Goal: Transaction & Acquisition: Purchase product/service

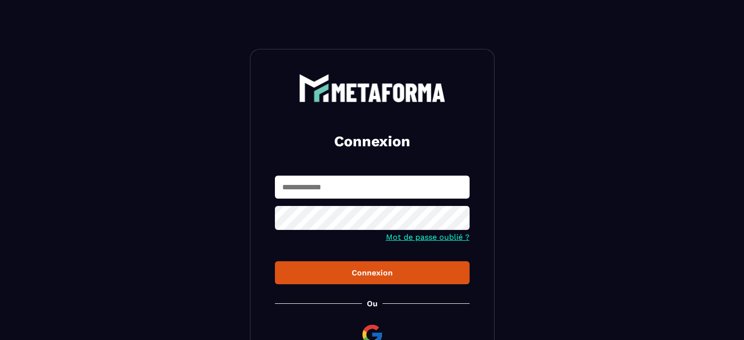
scroll to position [103, 0]
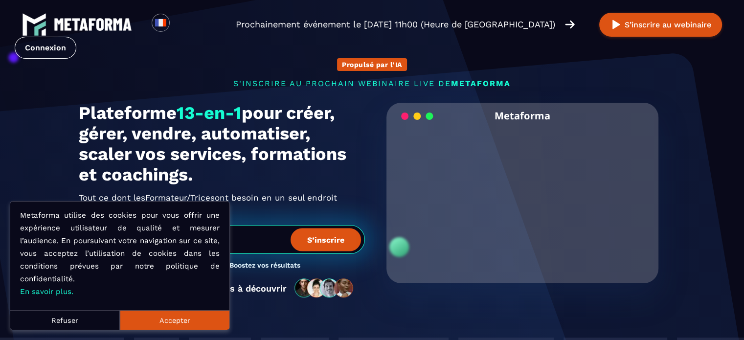
click at [183, 320] on button "Accepter" at bounding box center [175, 320] width 110 height 20
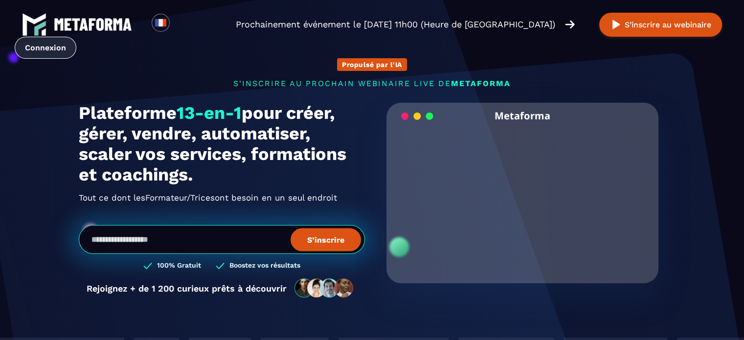
click at [62, 45] on link "Connexion" at bounding box center [46, 48] width 62 height 22
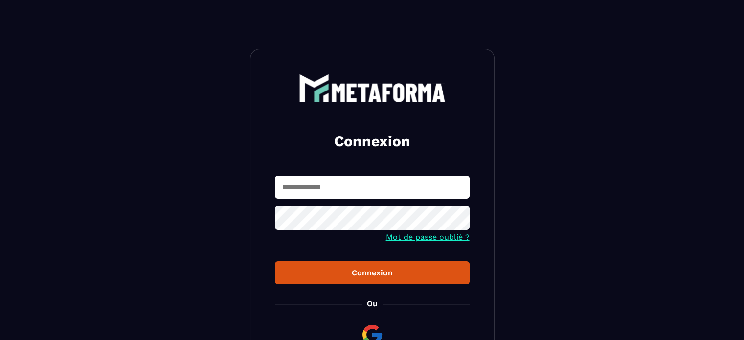
scroll to position [103, 0]
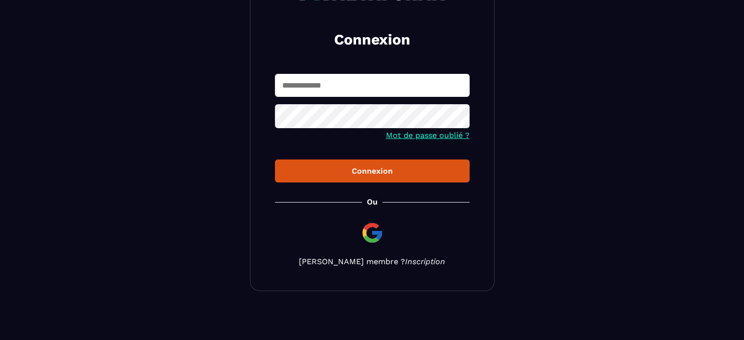
click at [406, 260] on link "Inscription" at bounding box center [425, 261] width 40 height 9
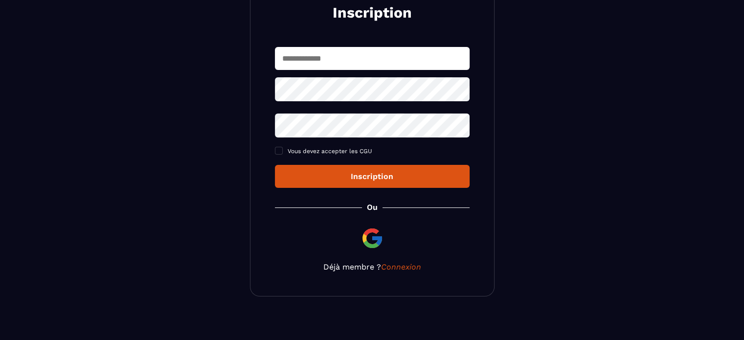
scroll to position [130, 0]
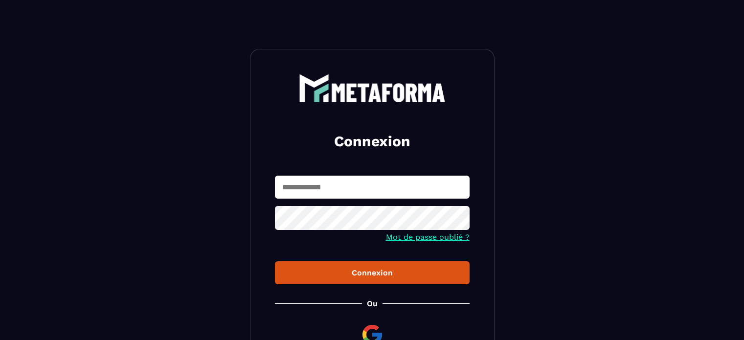
scroll to position [103, 0]
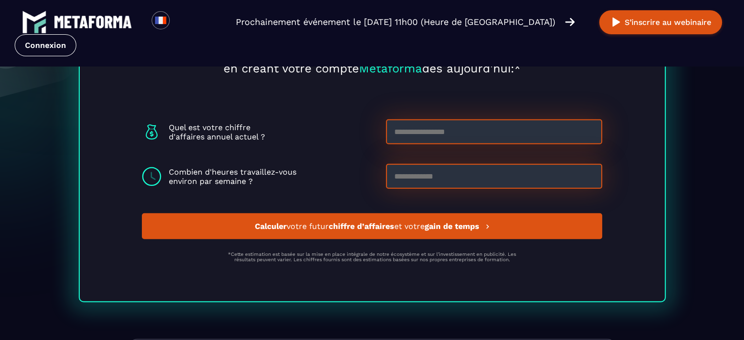
scroll to position [2643, 0]
